Goal: Navigation & Orientation: Find specific page/section

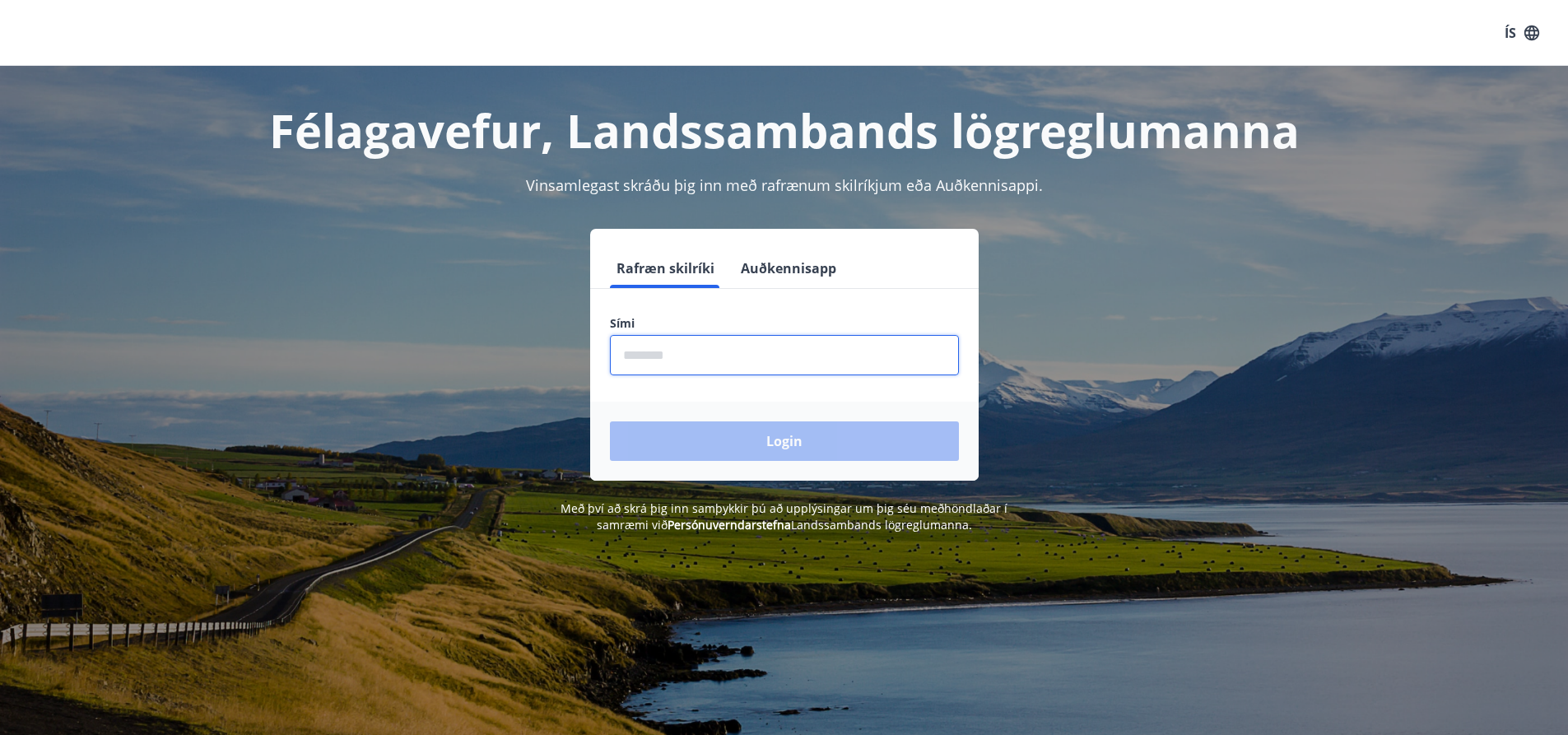
click at [729, 352] on input "phone" at bounding box center [784, 355] width 349 height 41
type input "********"
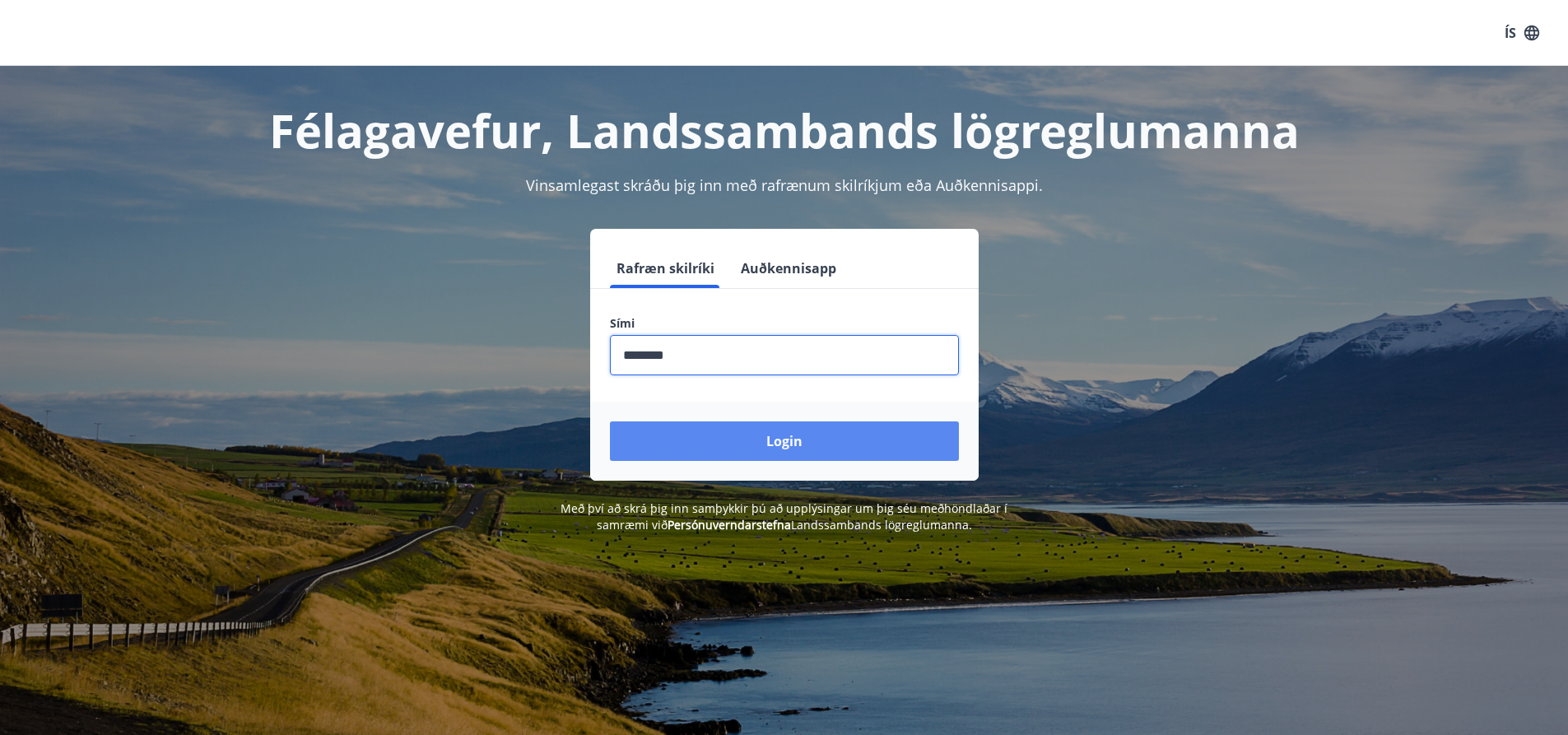
click at [790, 443] on button "Login" at bounding box center [784, 441] width 349 height 40
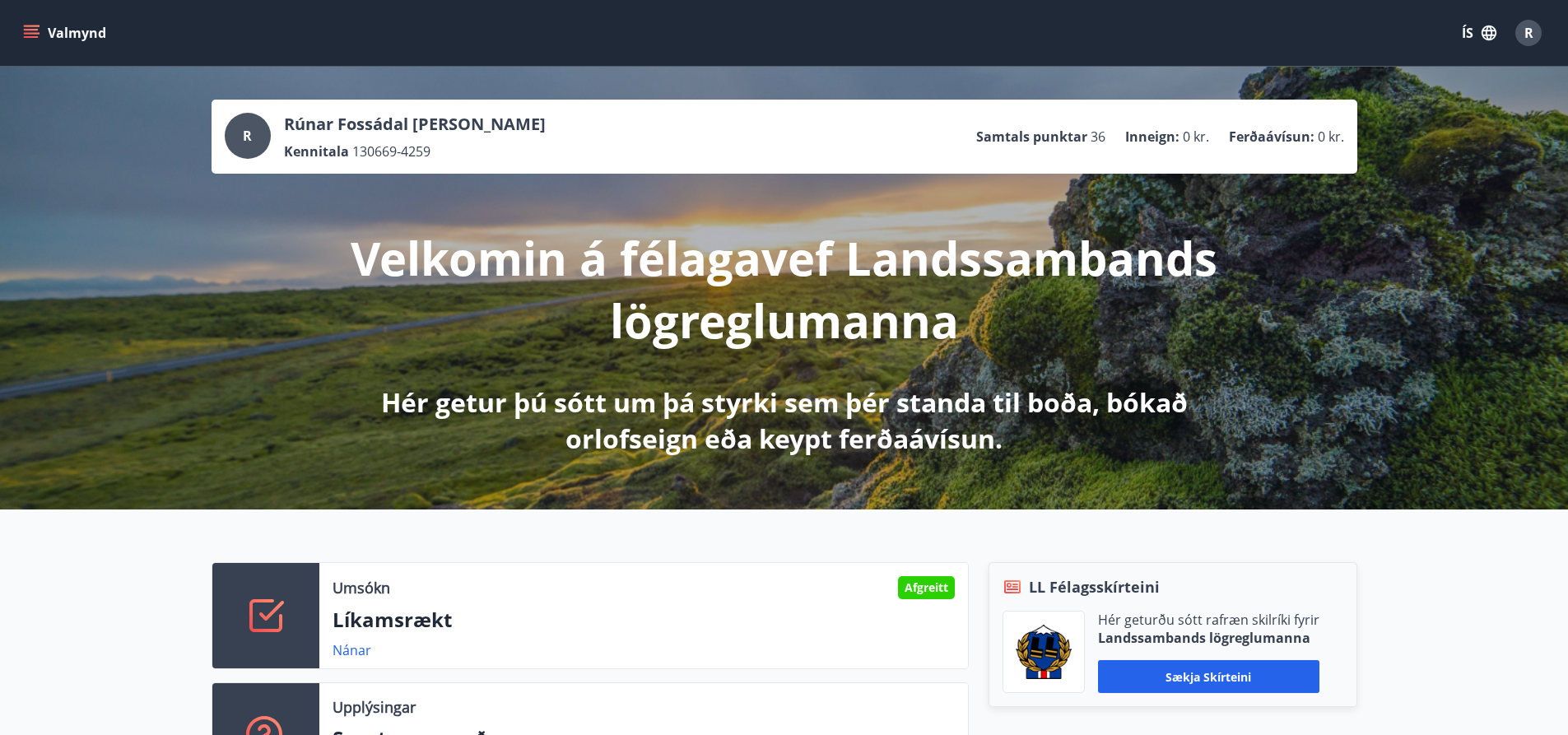
click at [34, 34] on icon "menu" at bounding box center [33, 33] width 18 height 2
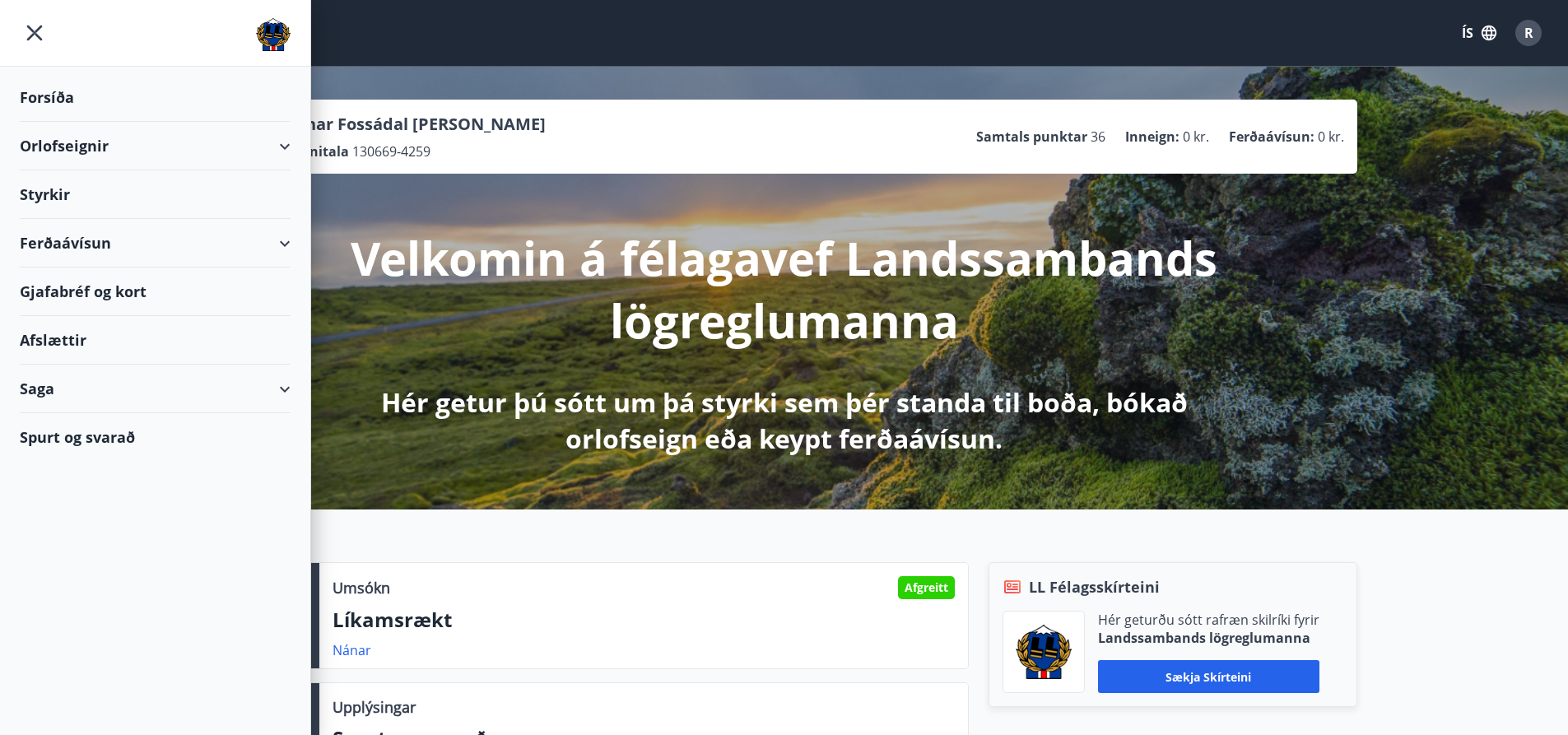
click at [50, 193] on div "Styrkir" at bounding box center [156, 194] width 271 height 48
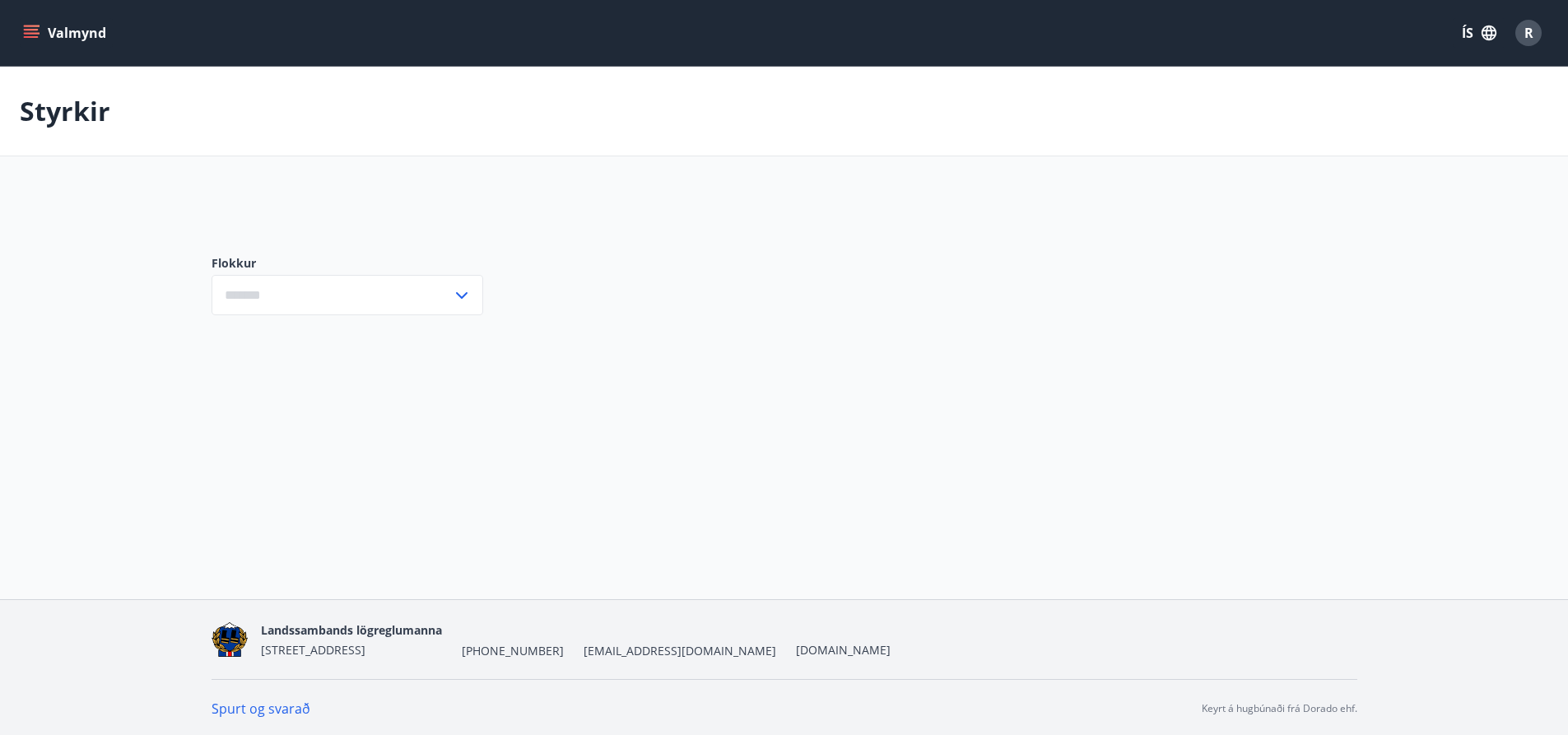
type input "***"
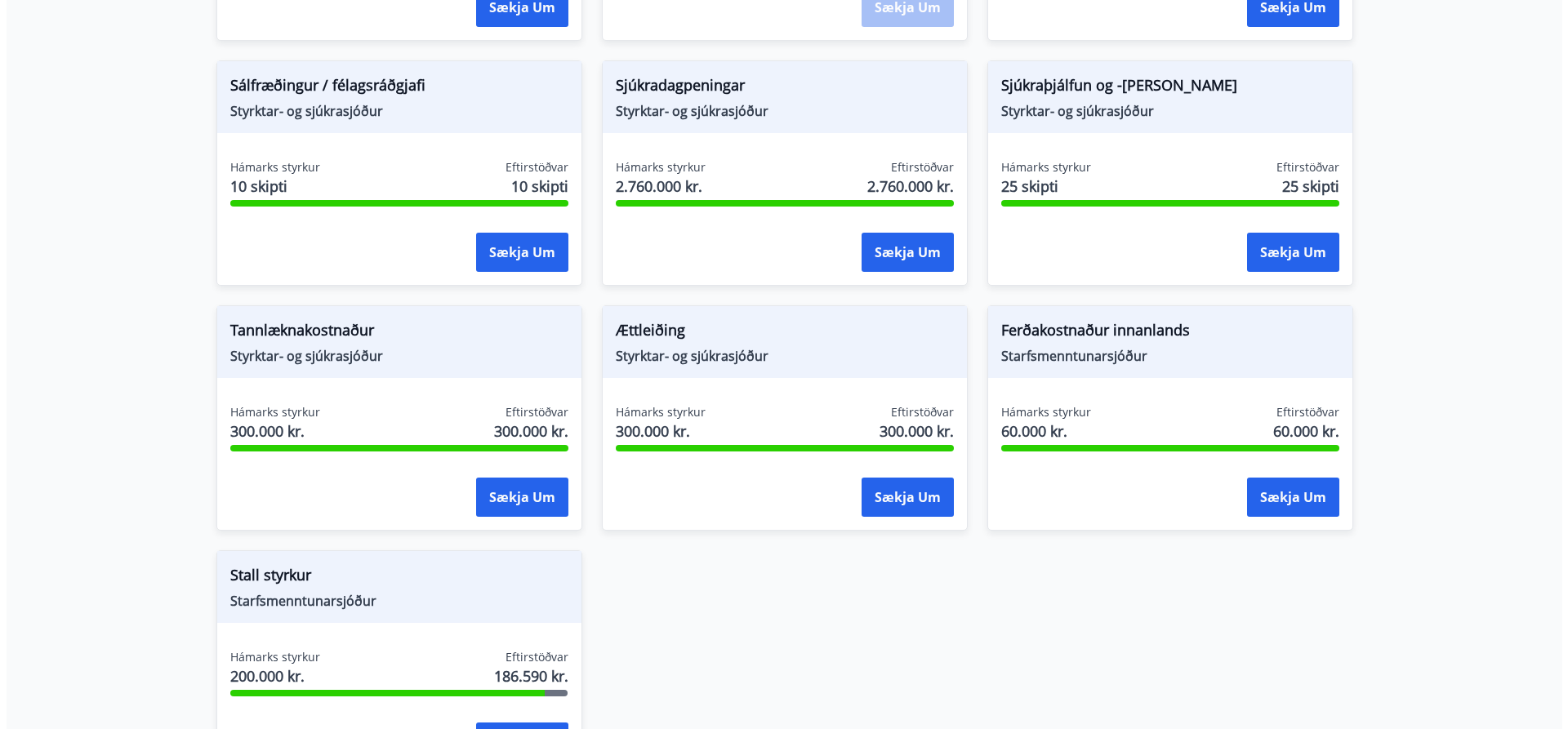
scroll to position [1306, 0]
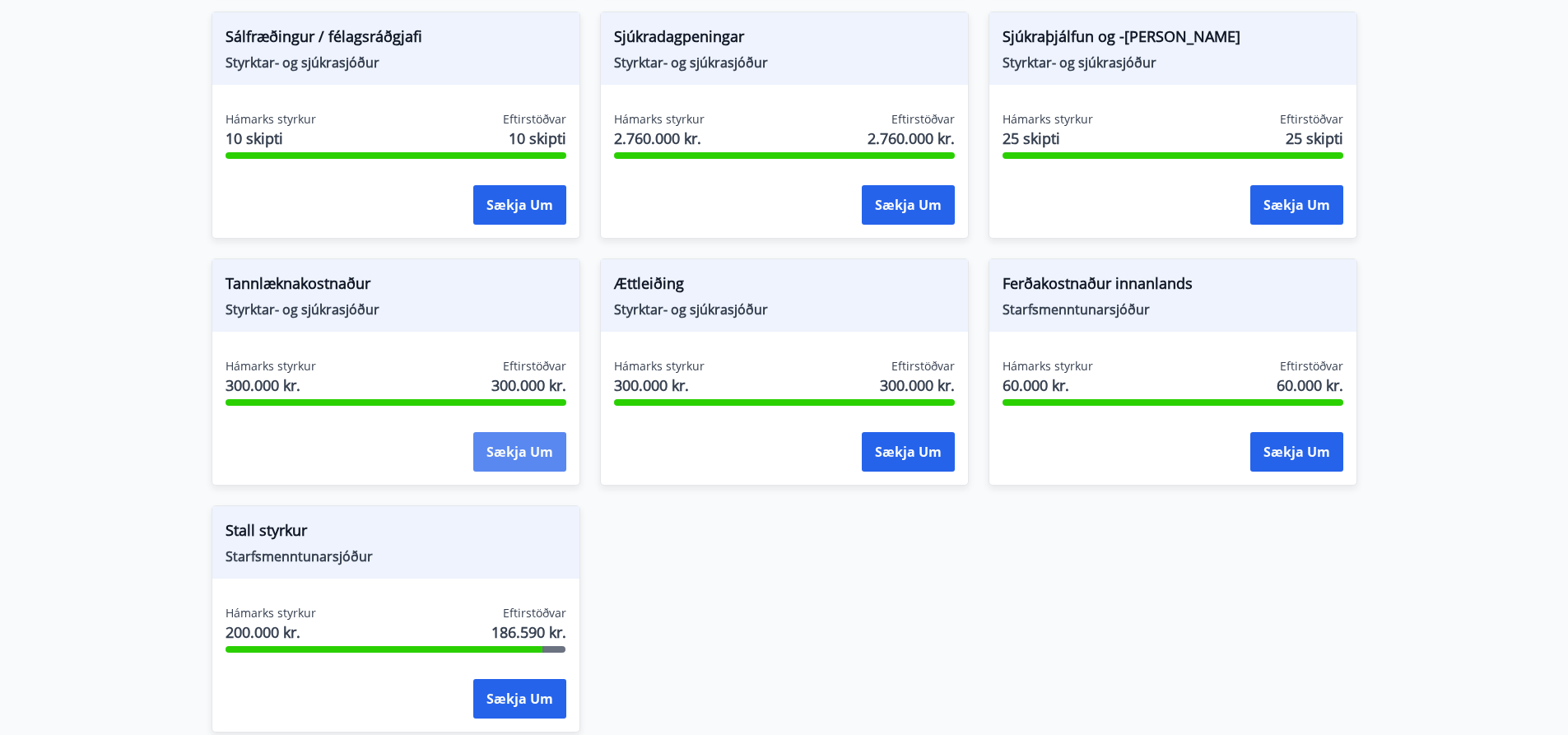
click at [517, 447] on button "Sækja um" at bounding box center [520, 452] width 93 height 40
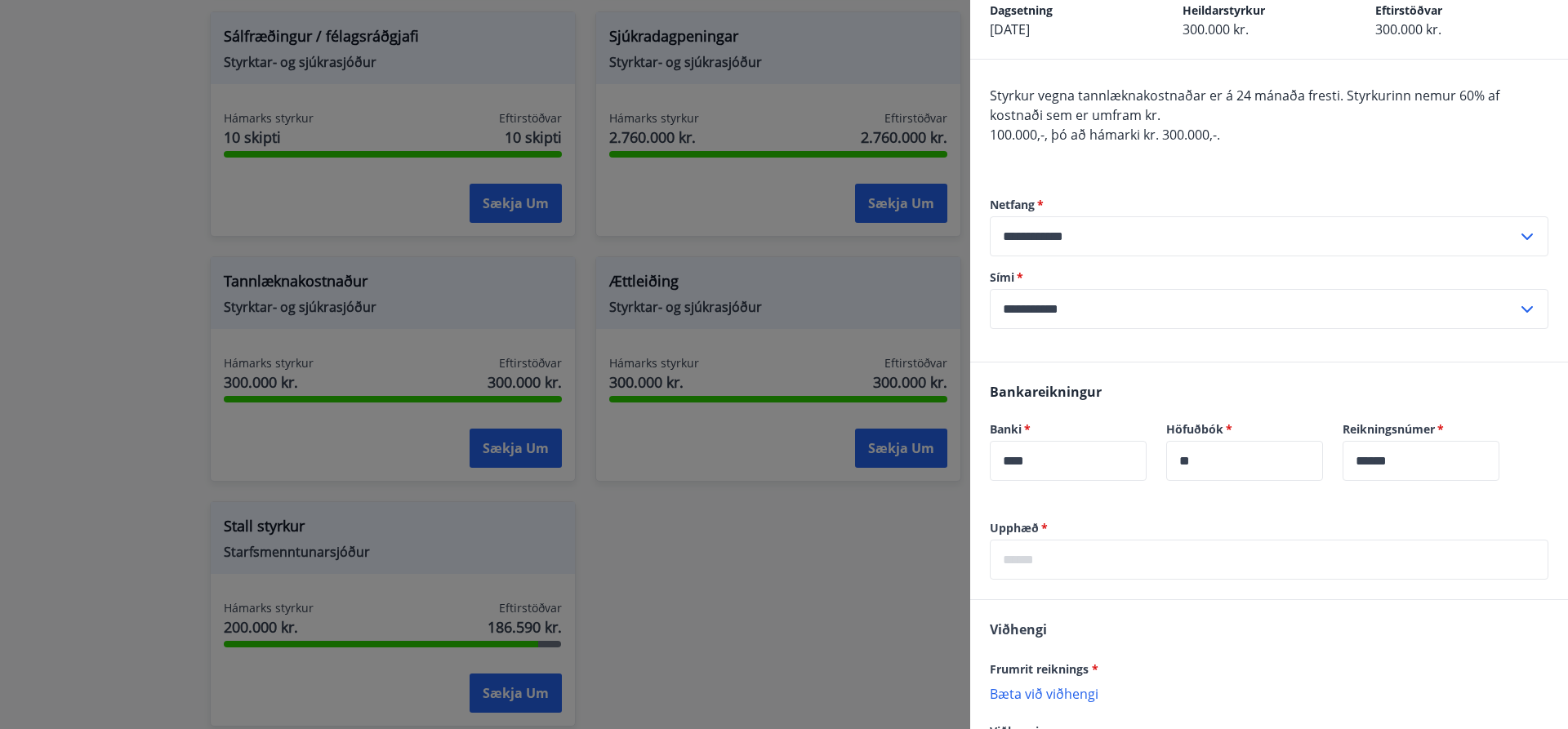
scroll to position [164, 0]
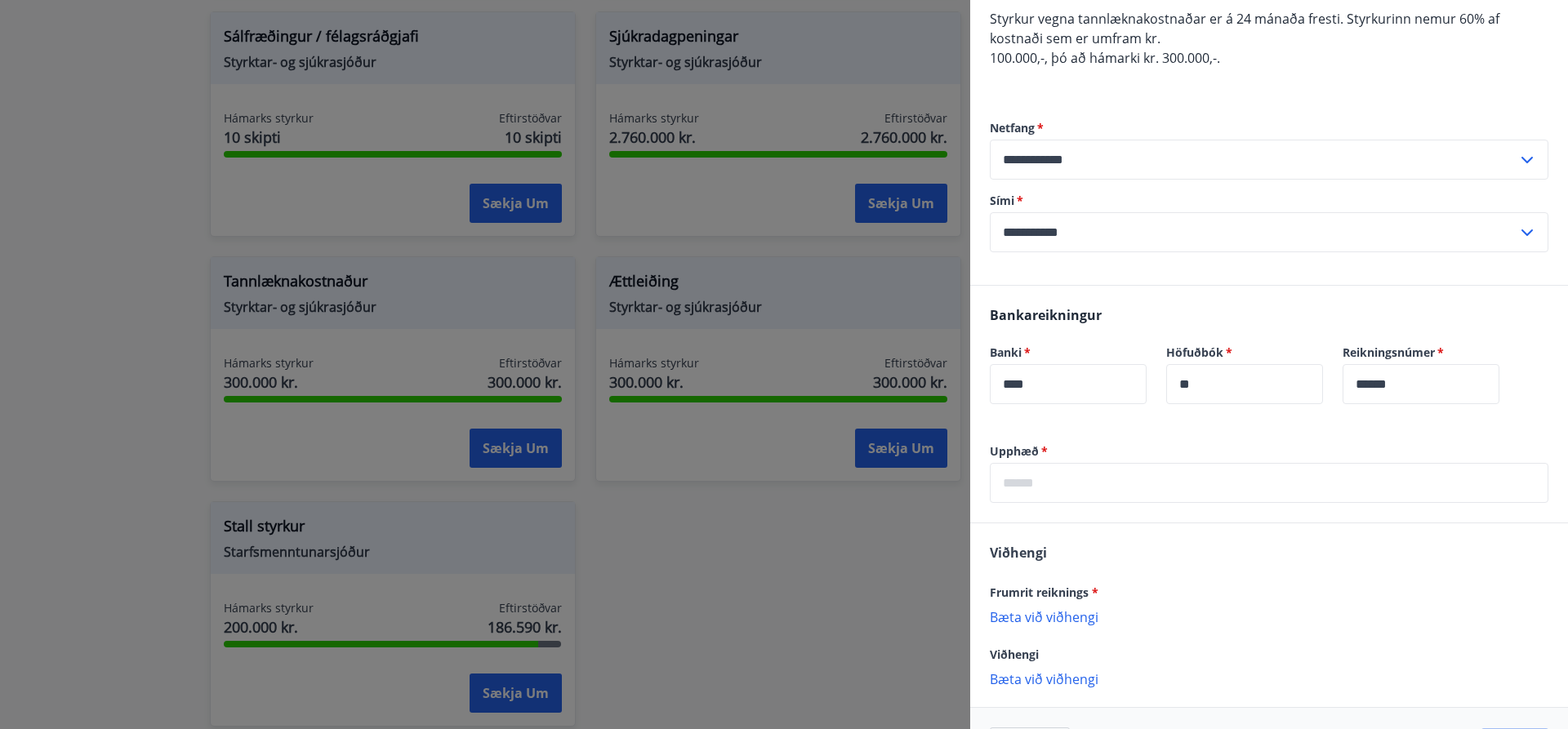
click at [1038, 481] on input "text" at bounding box center [1269, 482] width 559 height 40
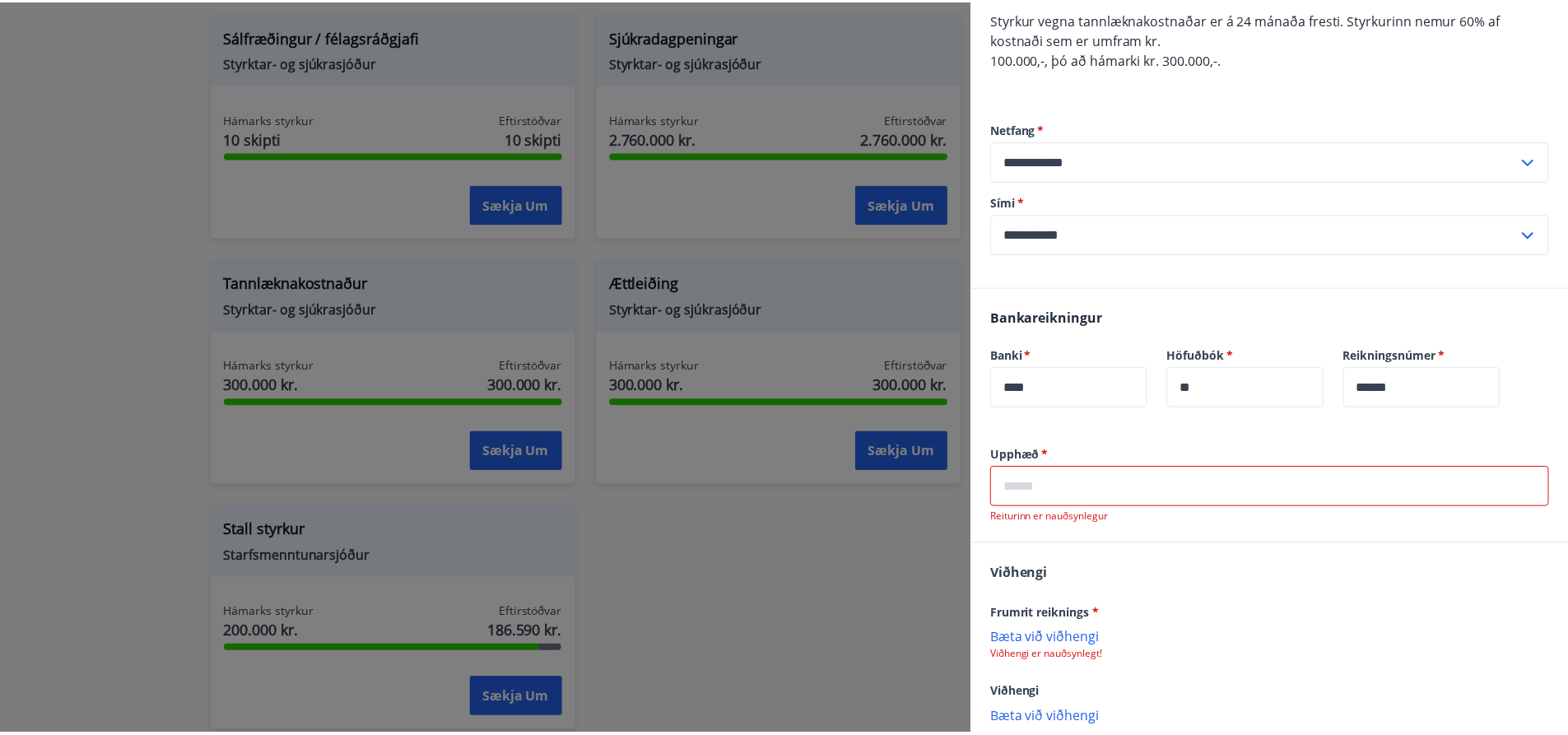
scroll to position [0, 0]
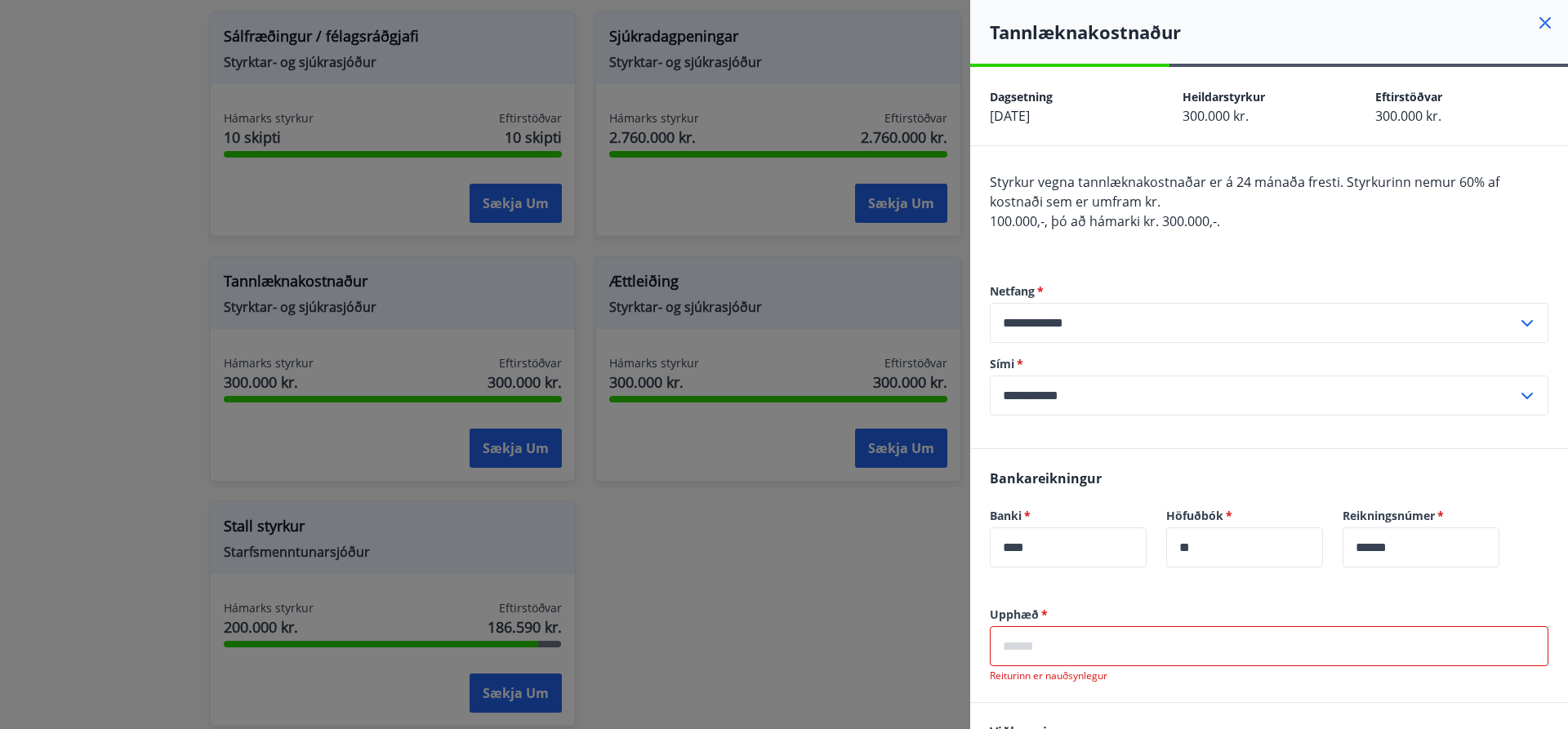
click at [1535, 23] on icon at bounding box center [1545, 22] width 20 height 20
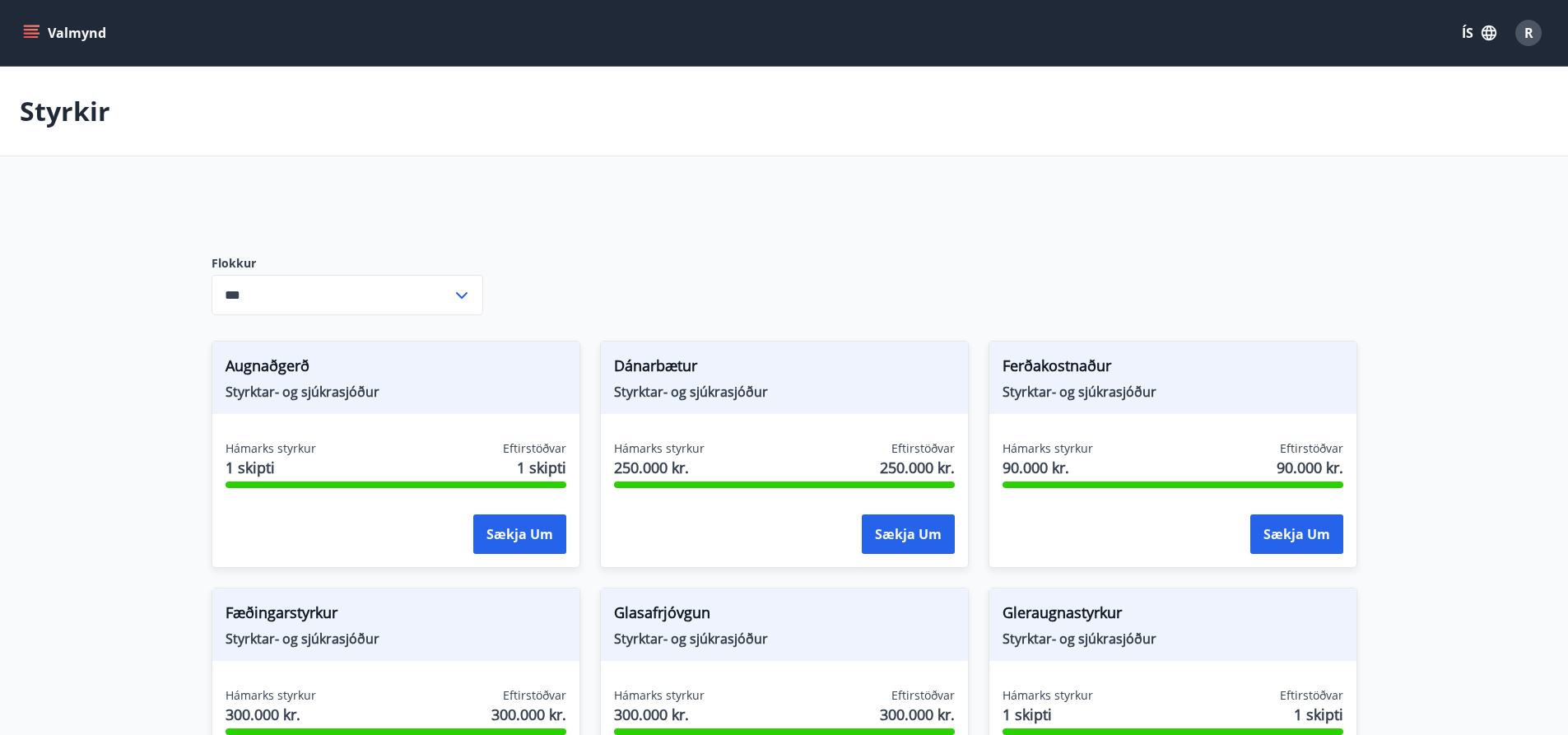
click at [40, 33] on button "Valmynd" at bounding box center [67, 33] width 93 height 29
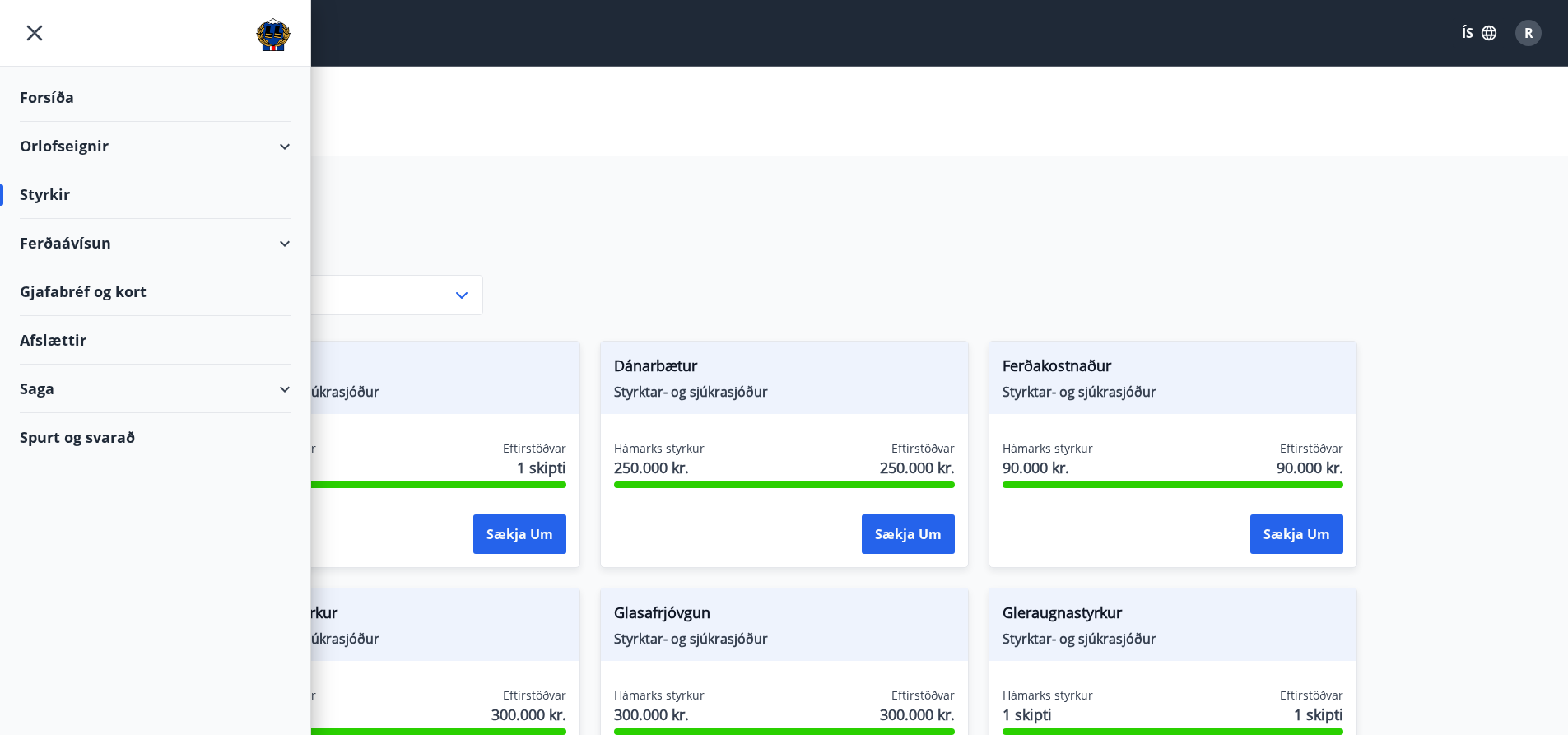
click at [288, 241] on div "Ferðaávísun" at bounding box center [156, 243] width 271 height 48
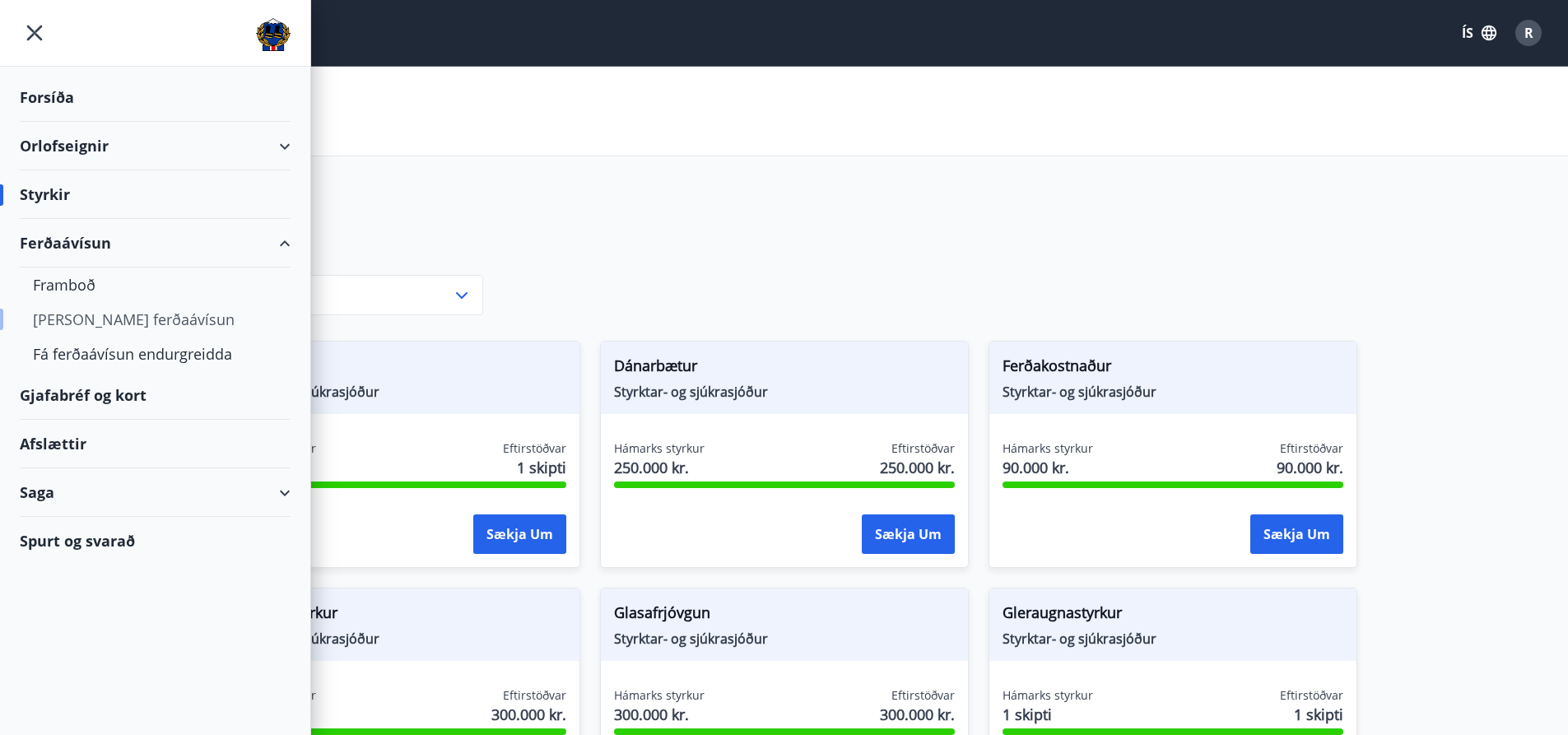
click at [78, 322] on div "Kaupa ferðaávísun" at bounding box center [155, 320] width 244 height 35
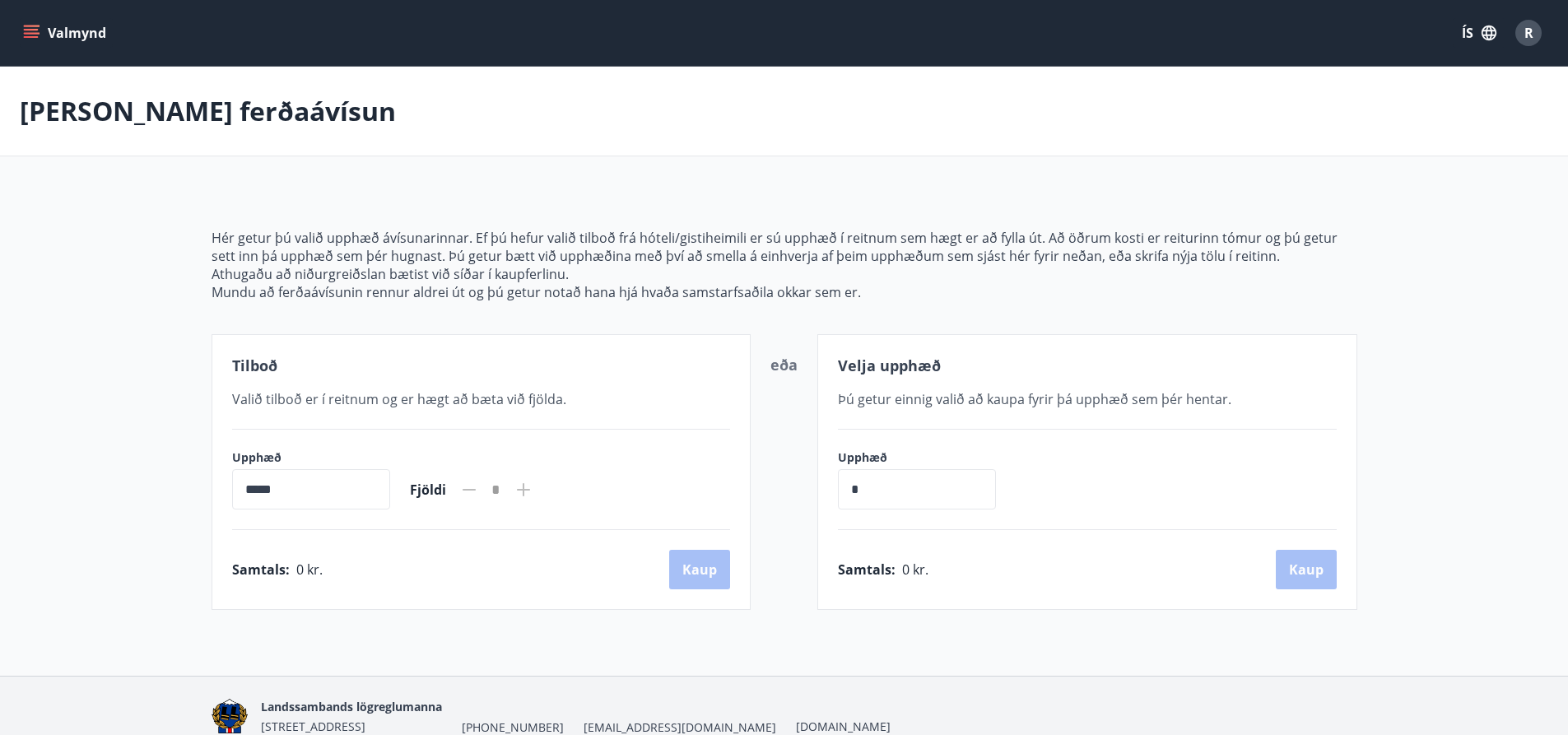
click at [26, 26] on icon "menu" at bounding box center [33, 27] width 18 height 2
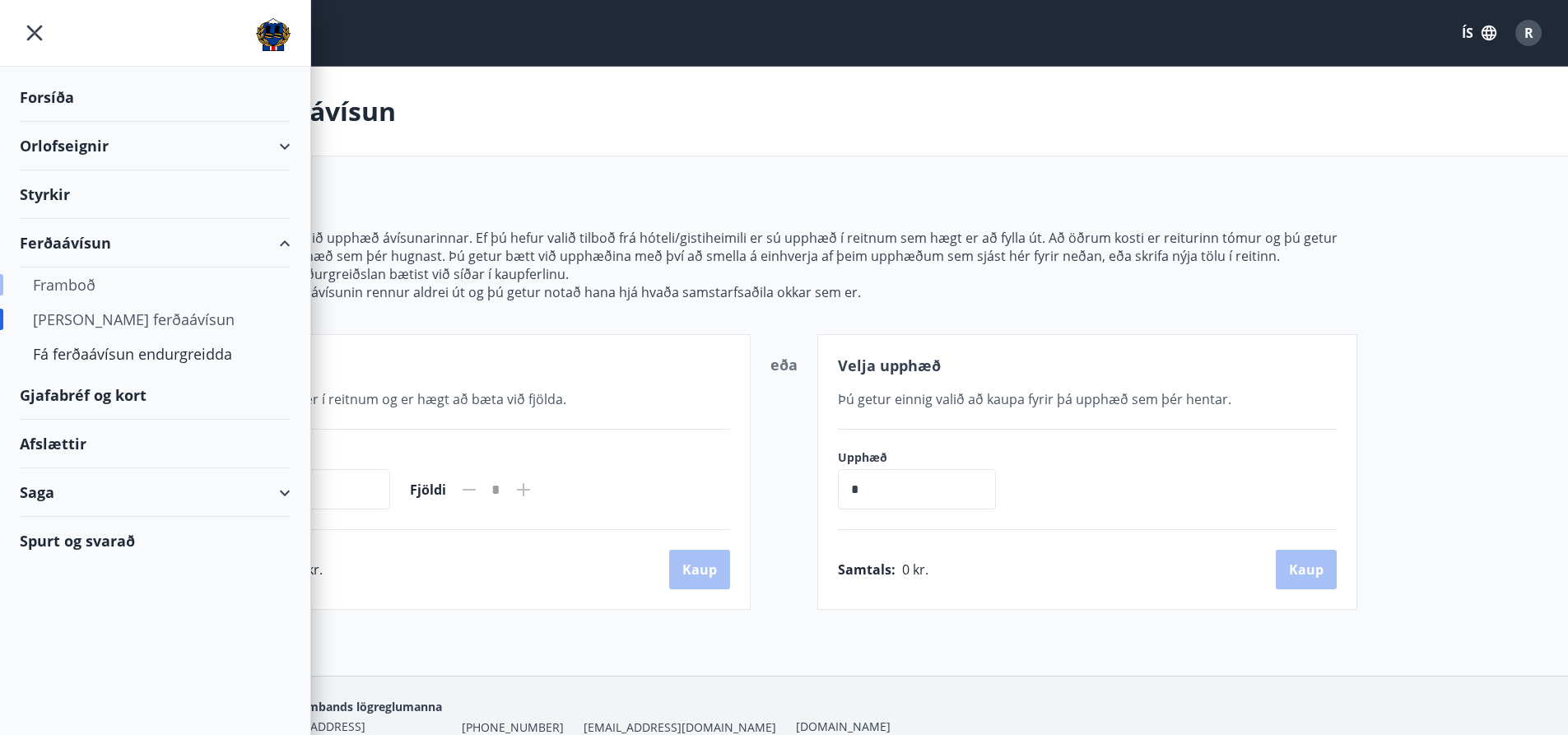
click at [74, 281] on div "Framboð" at bounding box center [155, 285] width 244 height 35
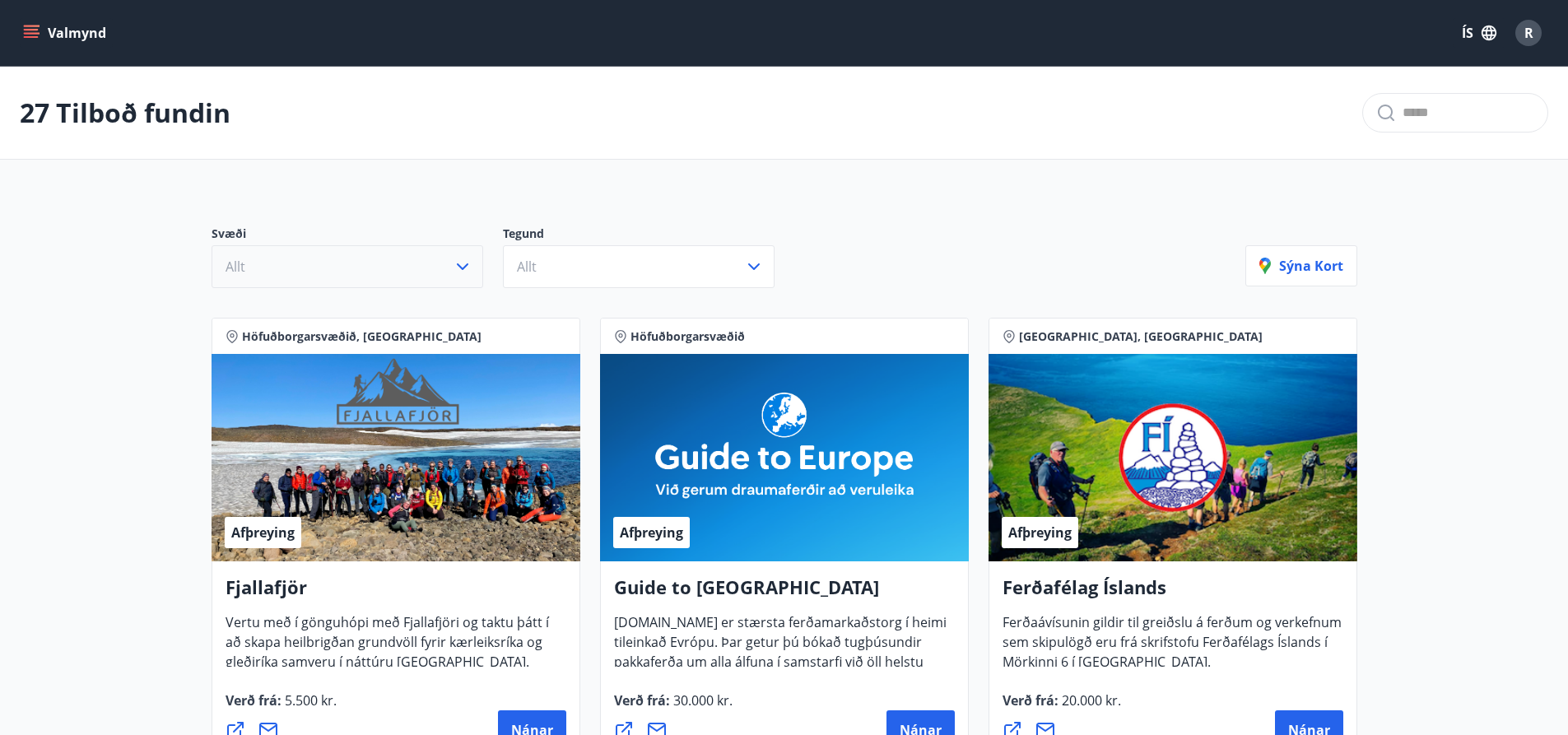
click at [464, 264] on icon "button" at bounding box center [462, 266] width 20 height 20
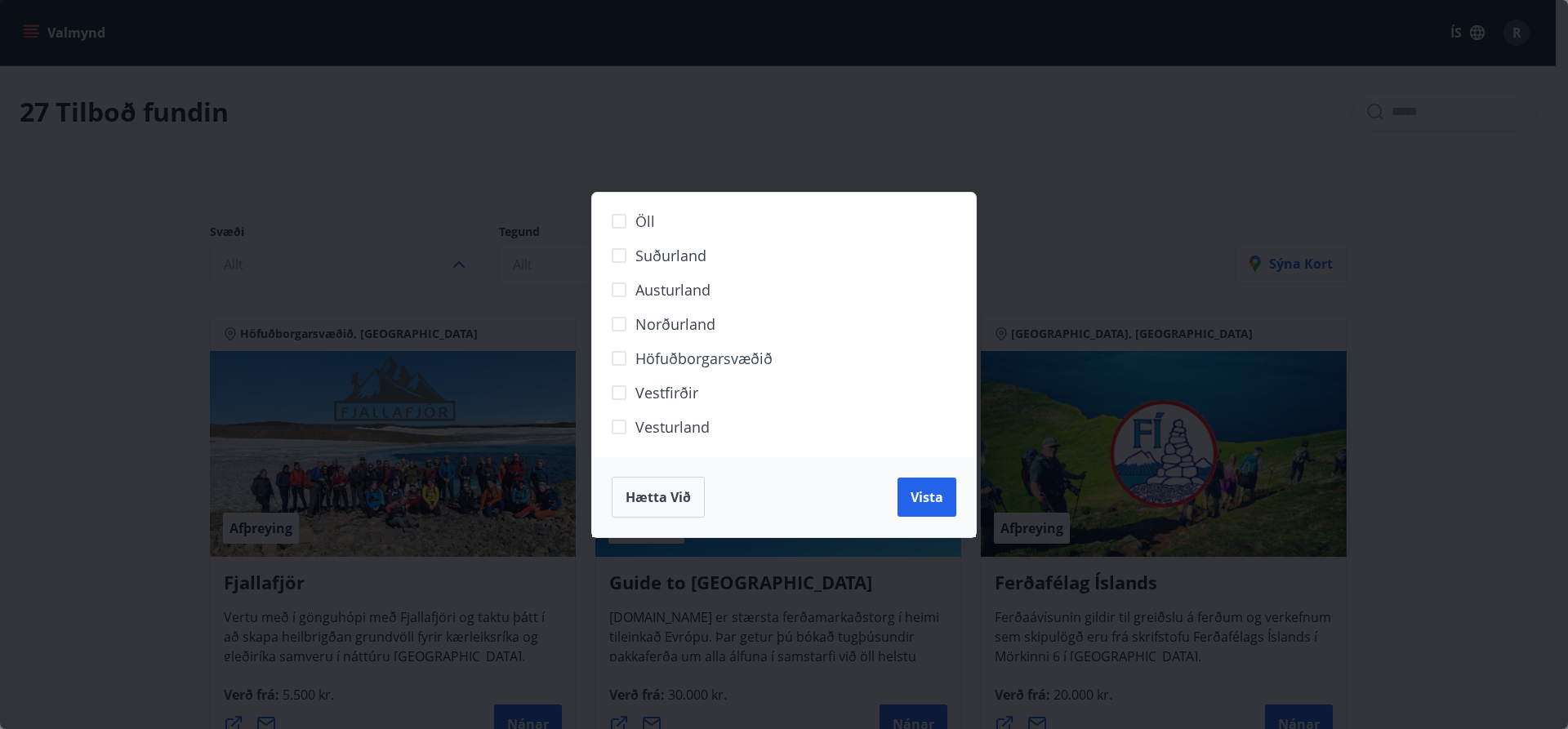
click at [460, 262] on div "Öll Suðurland Austurland Norðurland Höfuðborgarsvæðið Vestfirðir Vesturland Hæt…" at bounding box center [784, 364] width 1568 height 729
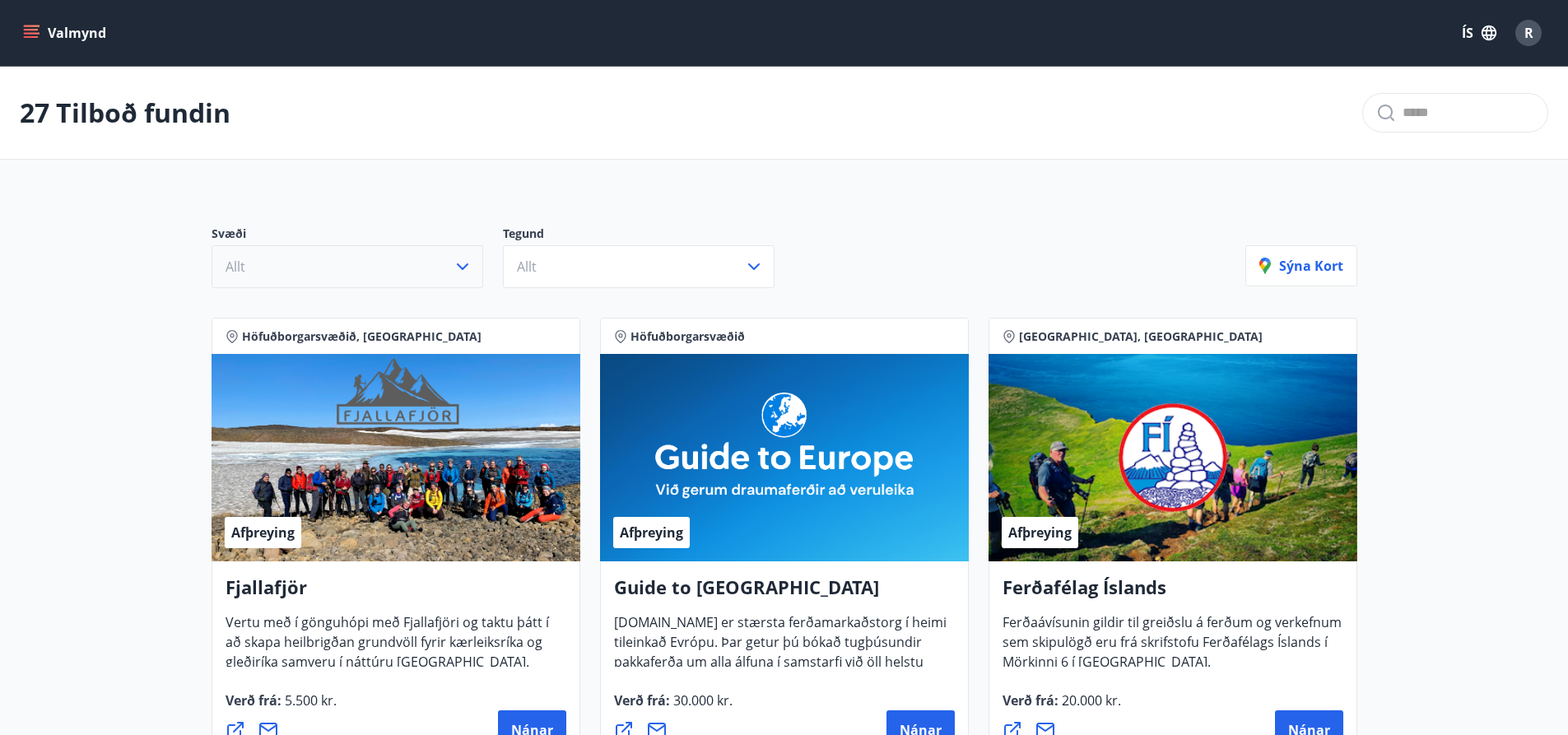
click at [29, 22] on button "Valmynd" at bounding box center [67, 33] width 93 height 29
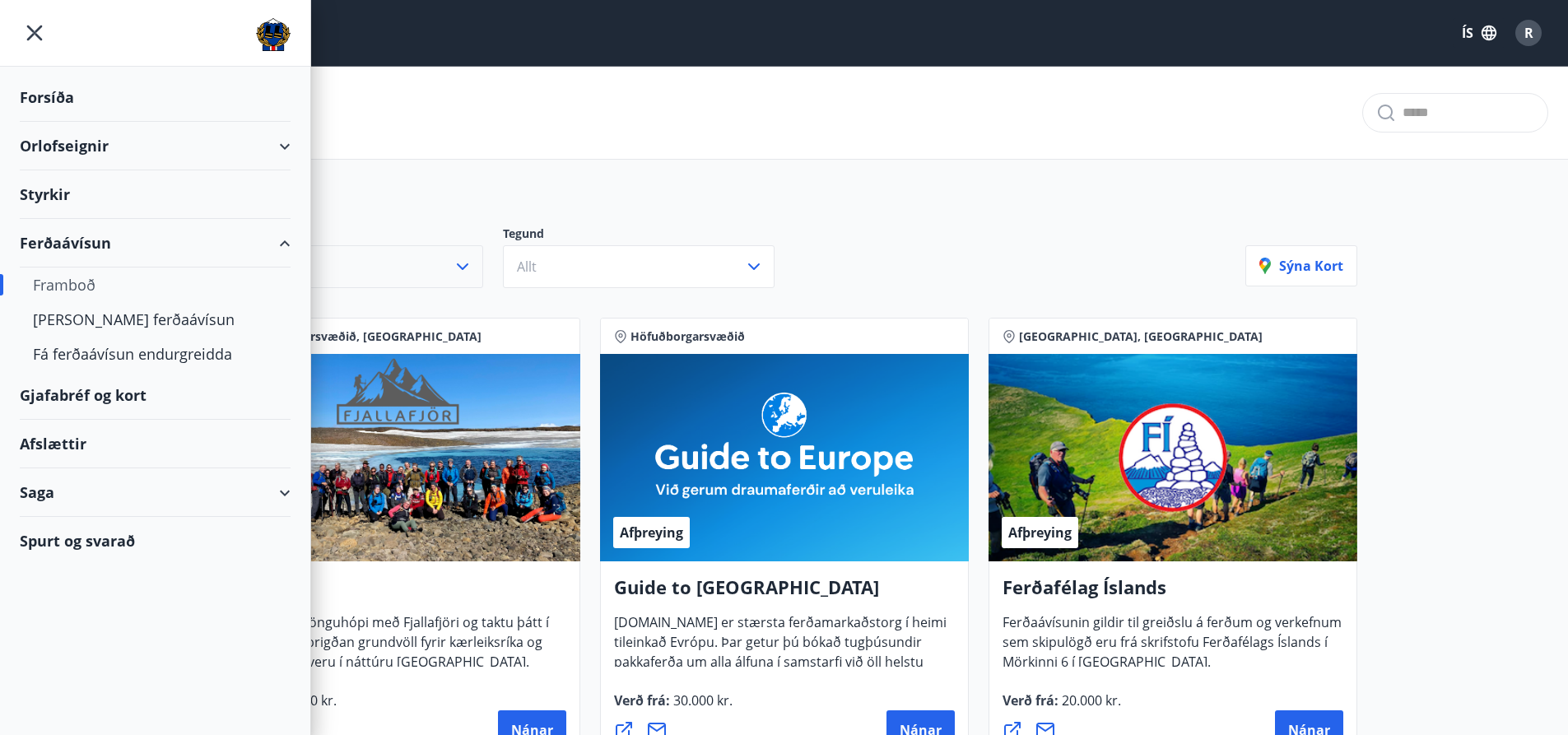
click at [95, 393] on div "Gjafabréf og kort" at bounding box center [156, 396] width 271 height 48
